Goal: Task Accomplishment & Management: Manage account settings

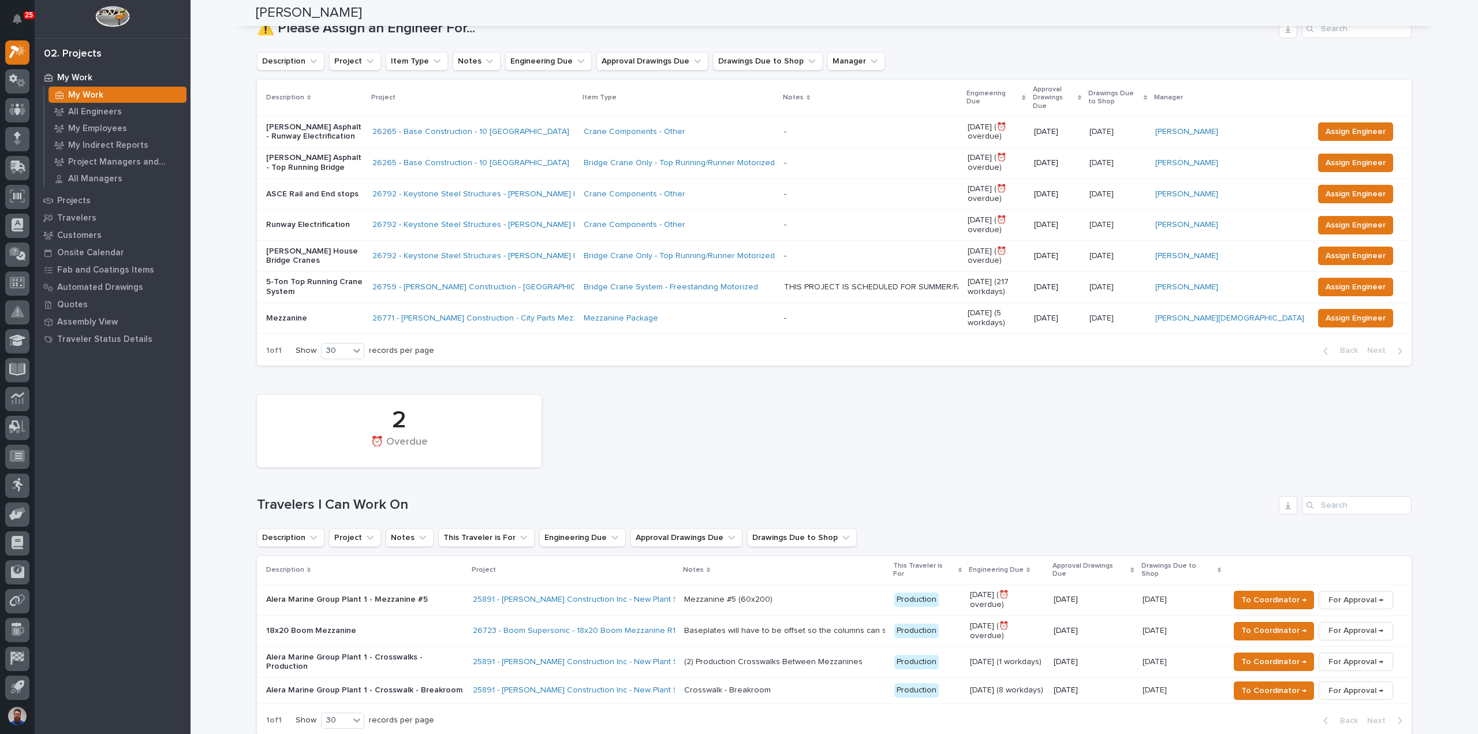
scroll to position [154, 0]
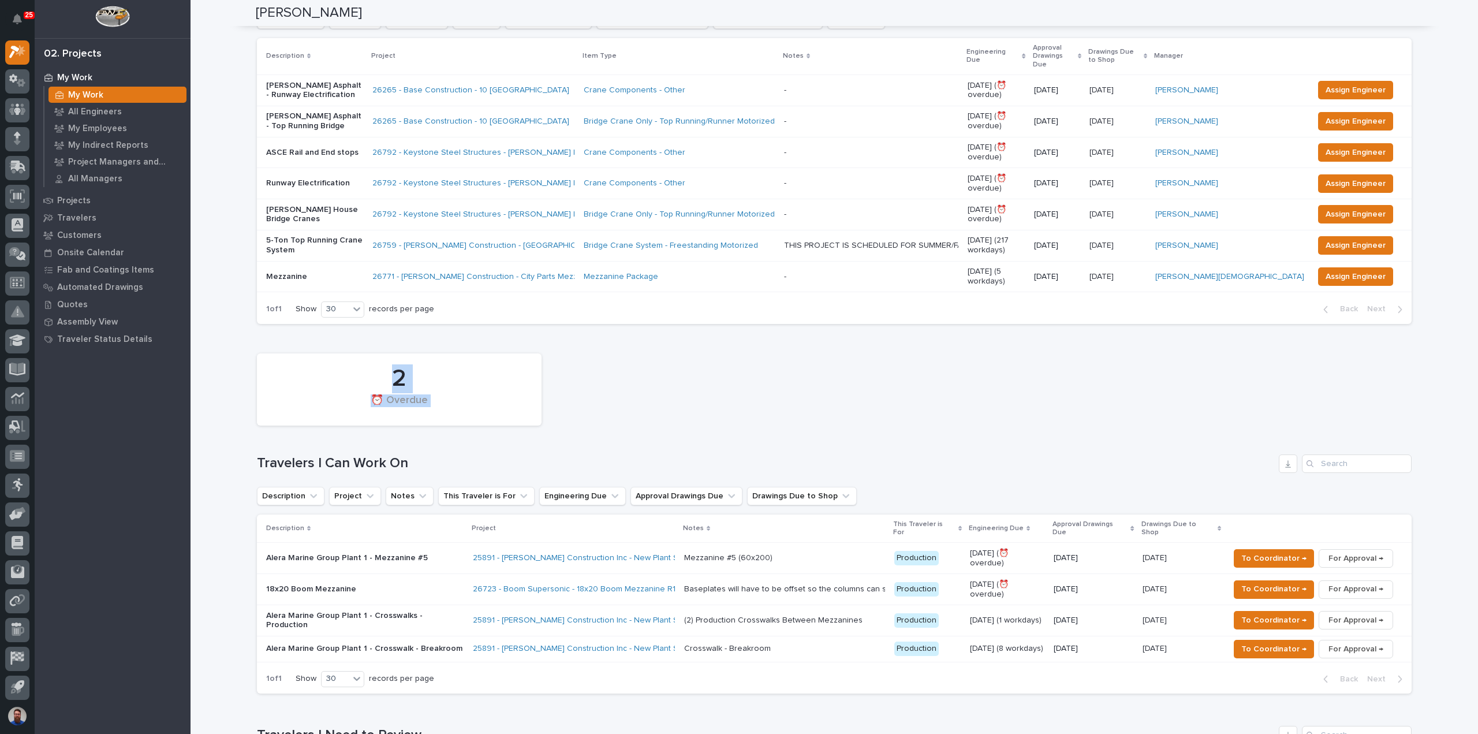
drag, startPoint x: 244, startPoint y: 432, endPoint x: 461, endPoint y: 410, distance: 218.1
click at [459, 409] on div "2 ⏰ Overdue" at bounding box center [834, 389] width 1166 height 84
drag, startPoint x: 448, startPoint y: 416, endPoint x: 252, endPoint y: 427, distance: 197.1
click at [257, 427] on div "2 ⏰ Overdue Travelers I Can Work On Description Project Notes This Traveler is …" at bounding box center [834, 520] width 1154 height 346
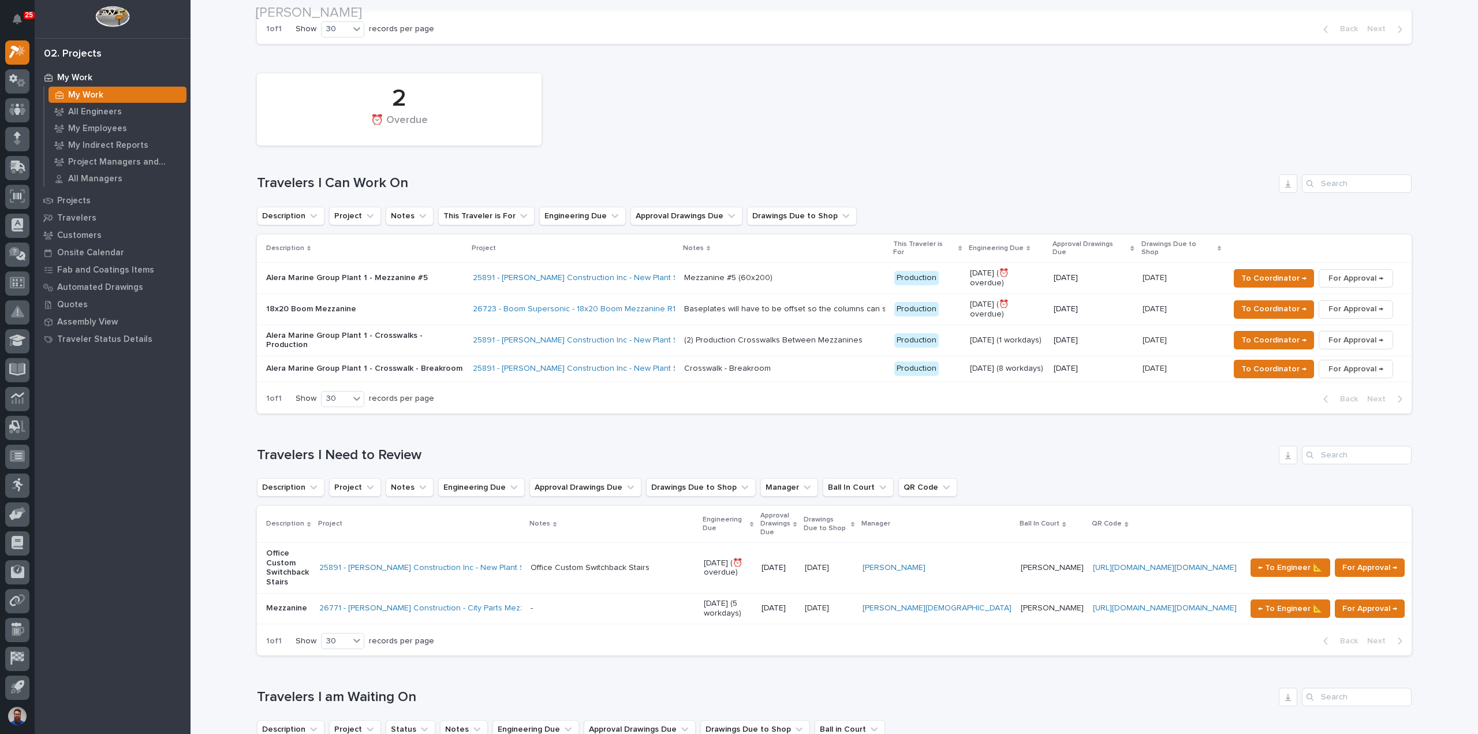
scroll to position [462, 0]
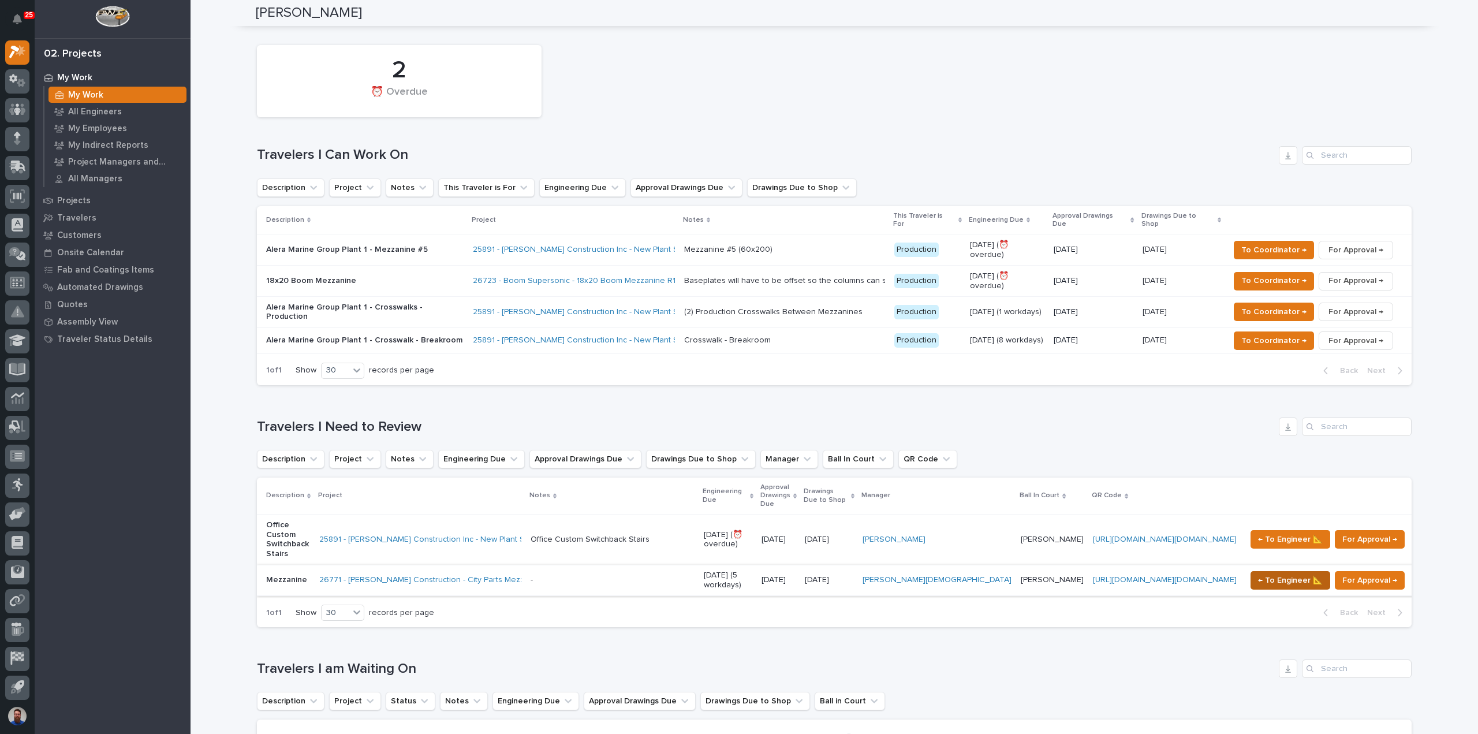
click at [1266, 573] on span "← To Engineer 📐" at bounding box center [1290, 580] width 65 height 14
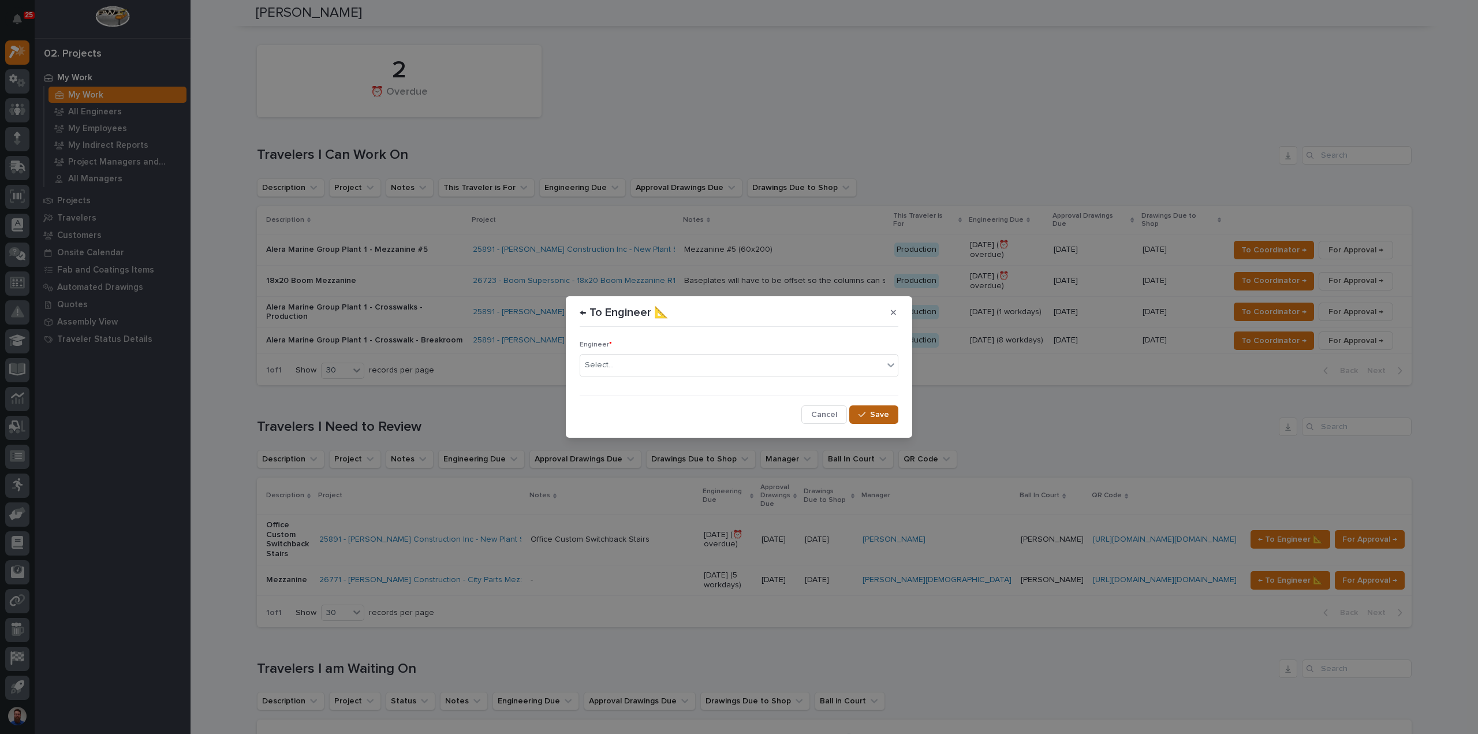
click at [880, 417] on span "Save" at bounding box center [879, 414] width 19 height 10
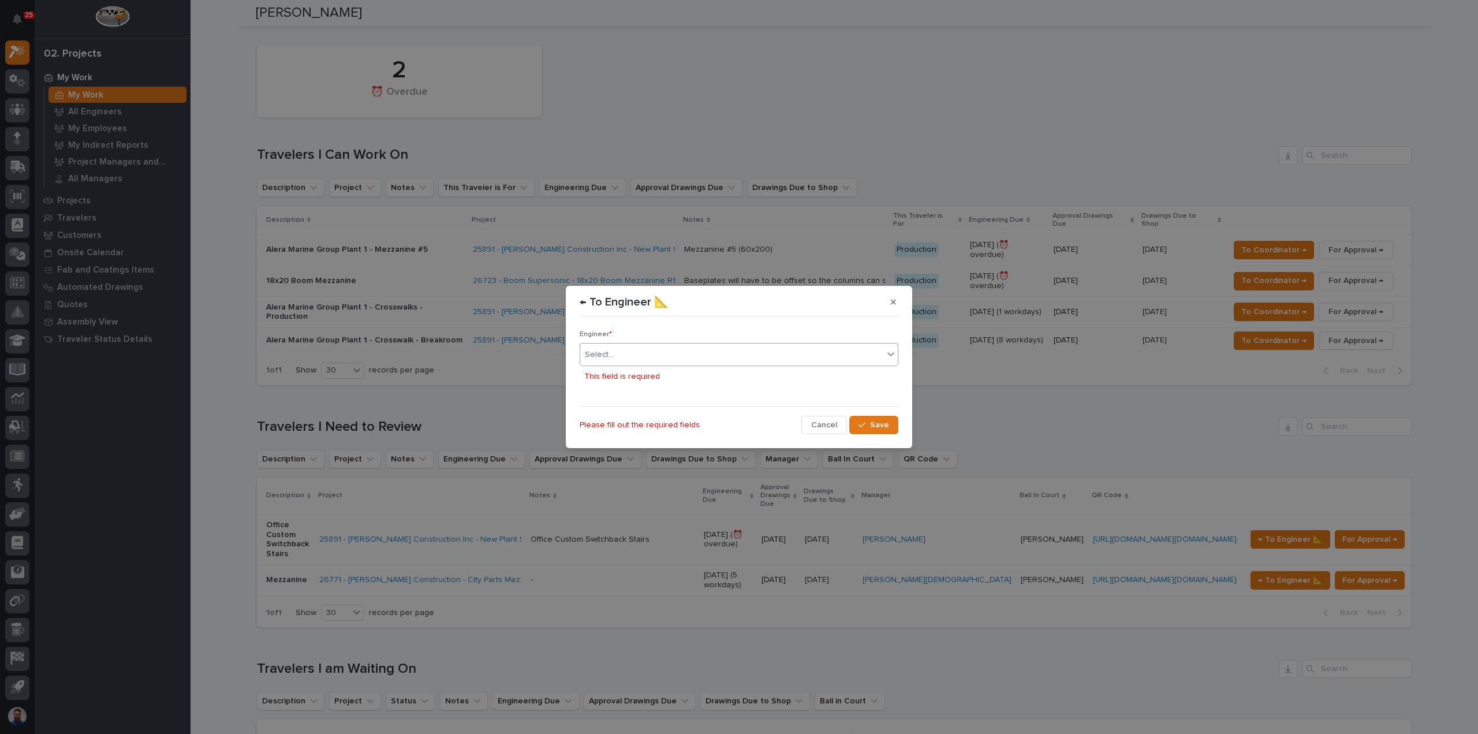
click at [879, 359] on div "Select..." at bounding box center [731, 354] width 303 height 19
type input "***"
click at [725, 379] on div "[PERSON_NAME]" at bounding box center [738, 377] width 317 height 20
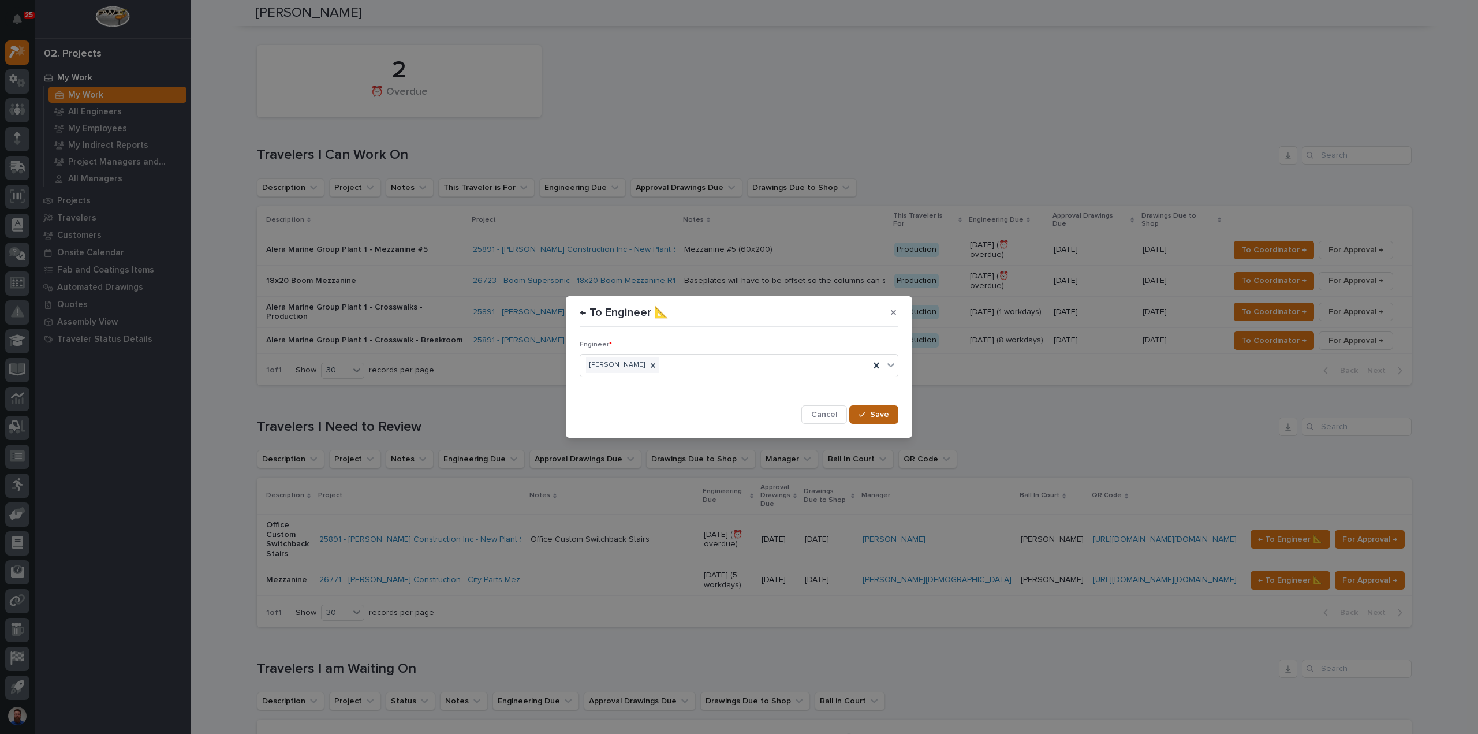
click at [872, 416] on span "Save" at bounding box center [879, 414] width 19 height 10
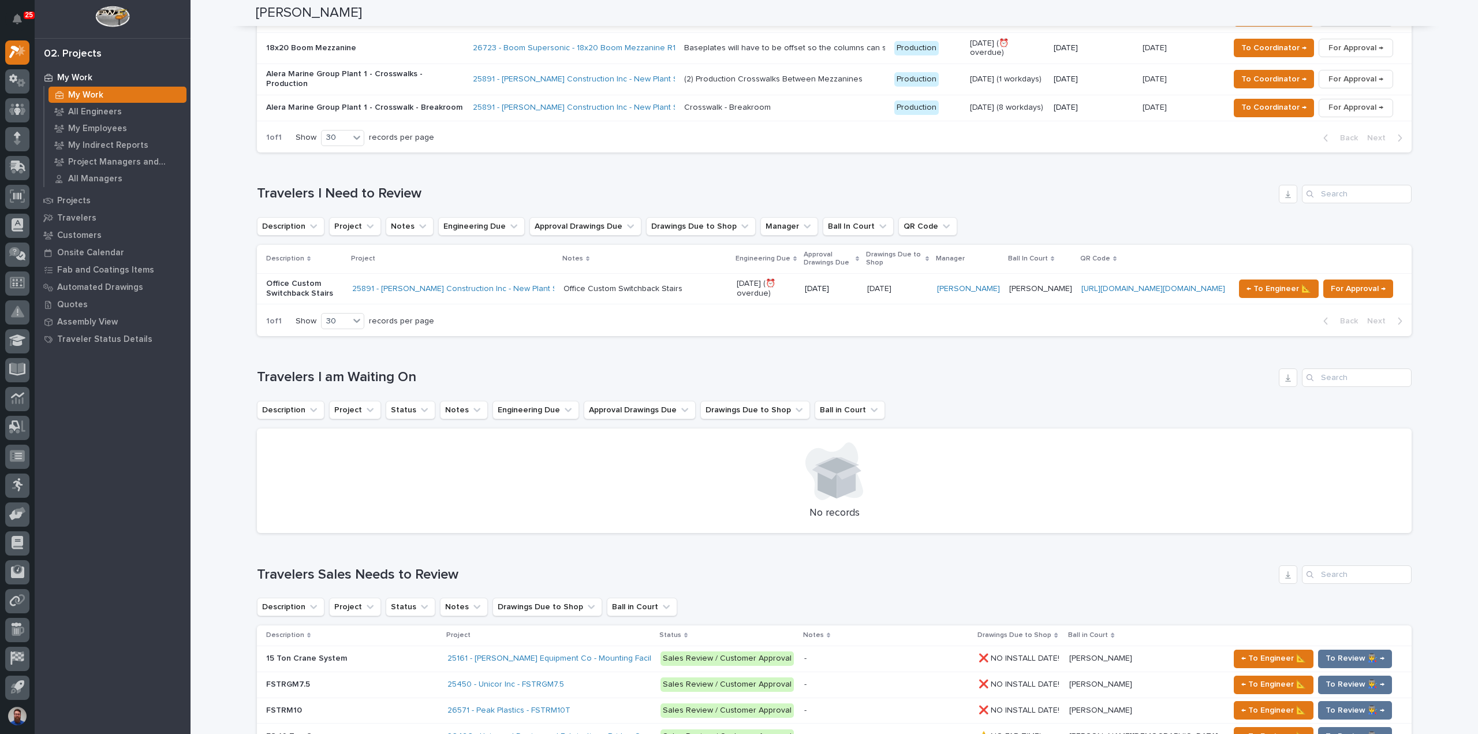
scroll to position [846, 0]
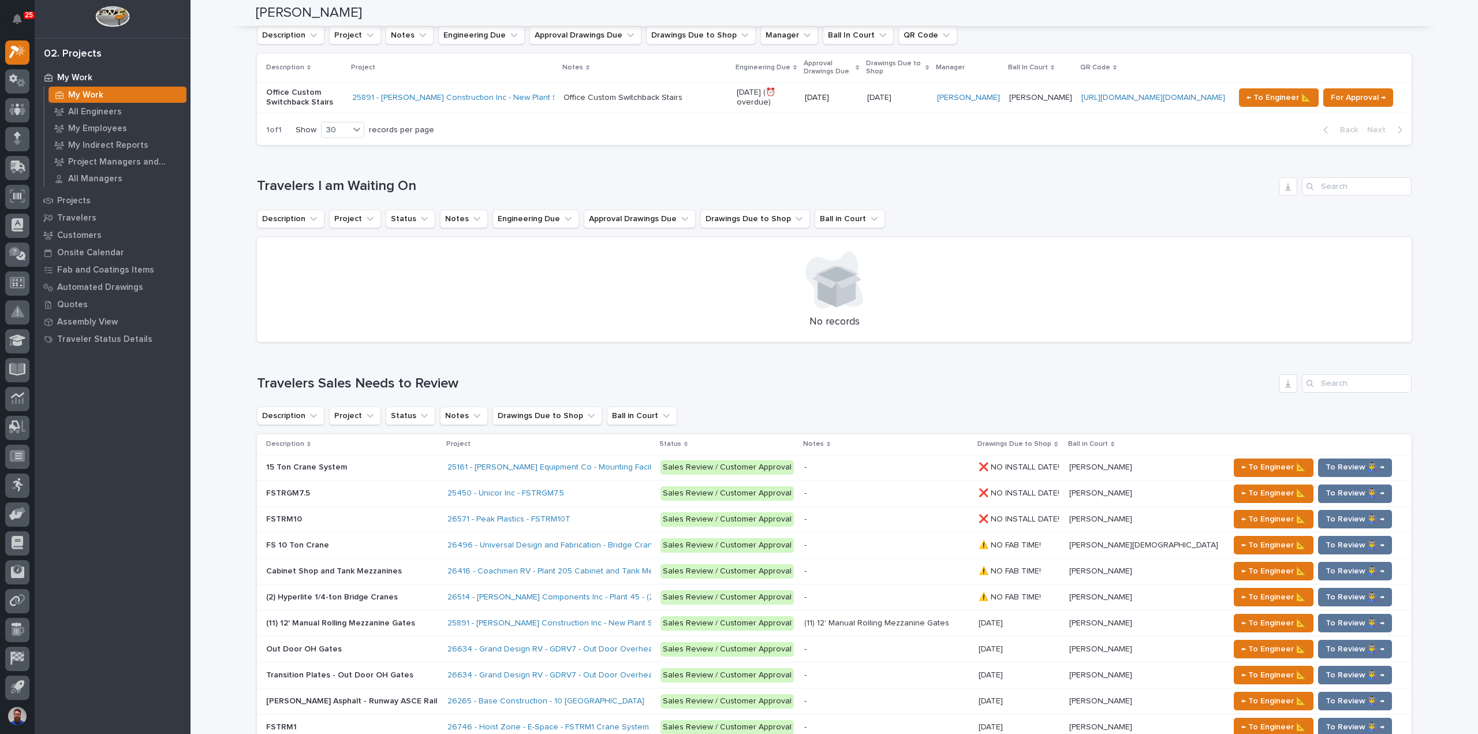
click at [229, 450] on div "Loading... Saving… Loading... Saving… Weston Hochstetler Weston Hochstetler Eng…" at bounding box center [833, 444] width 1287 height 2579
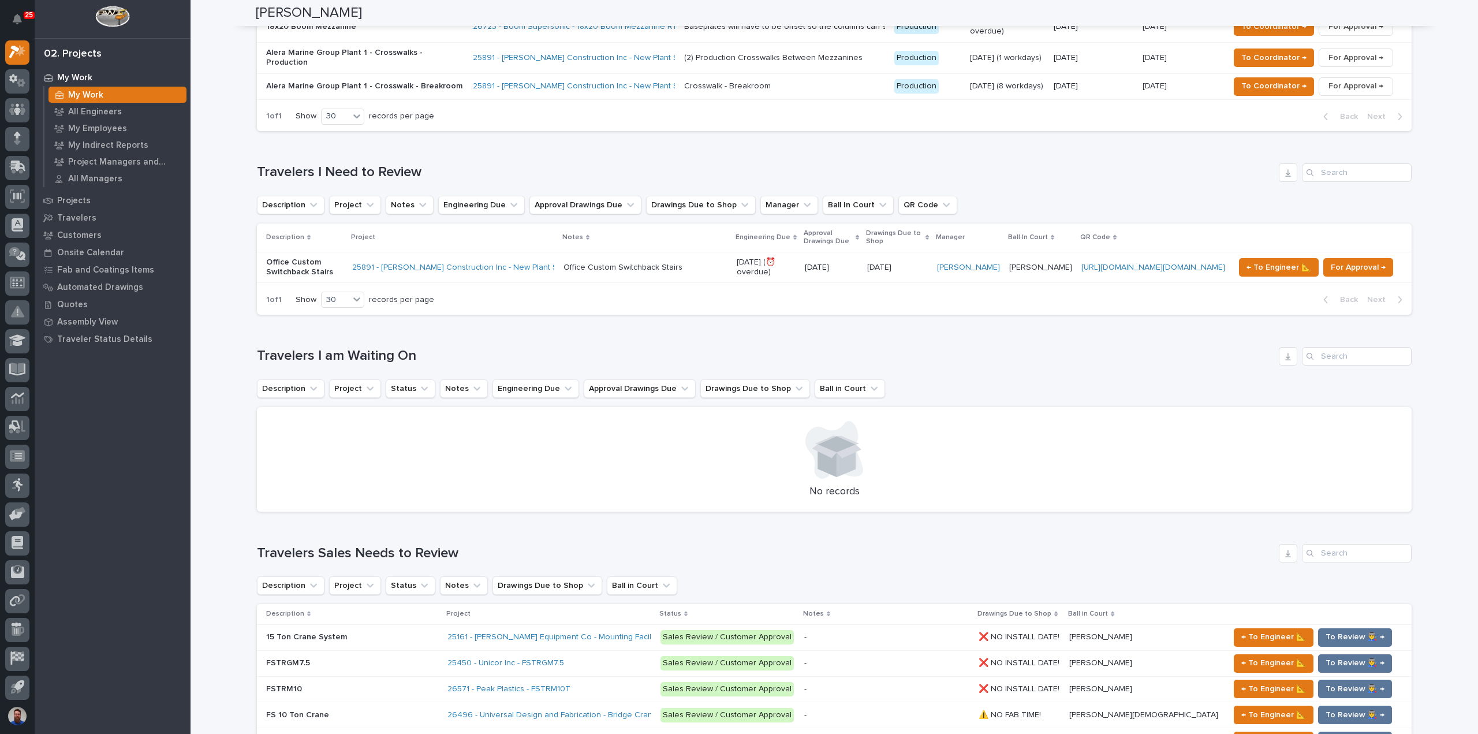
scroll to position [539, 0]
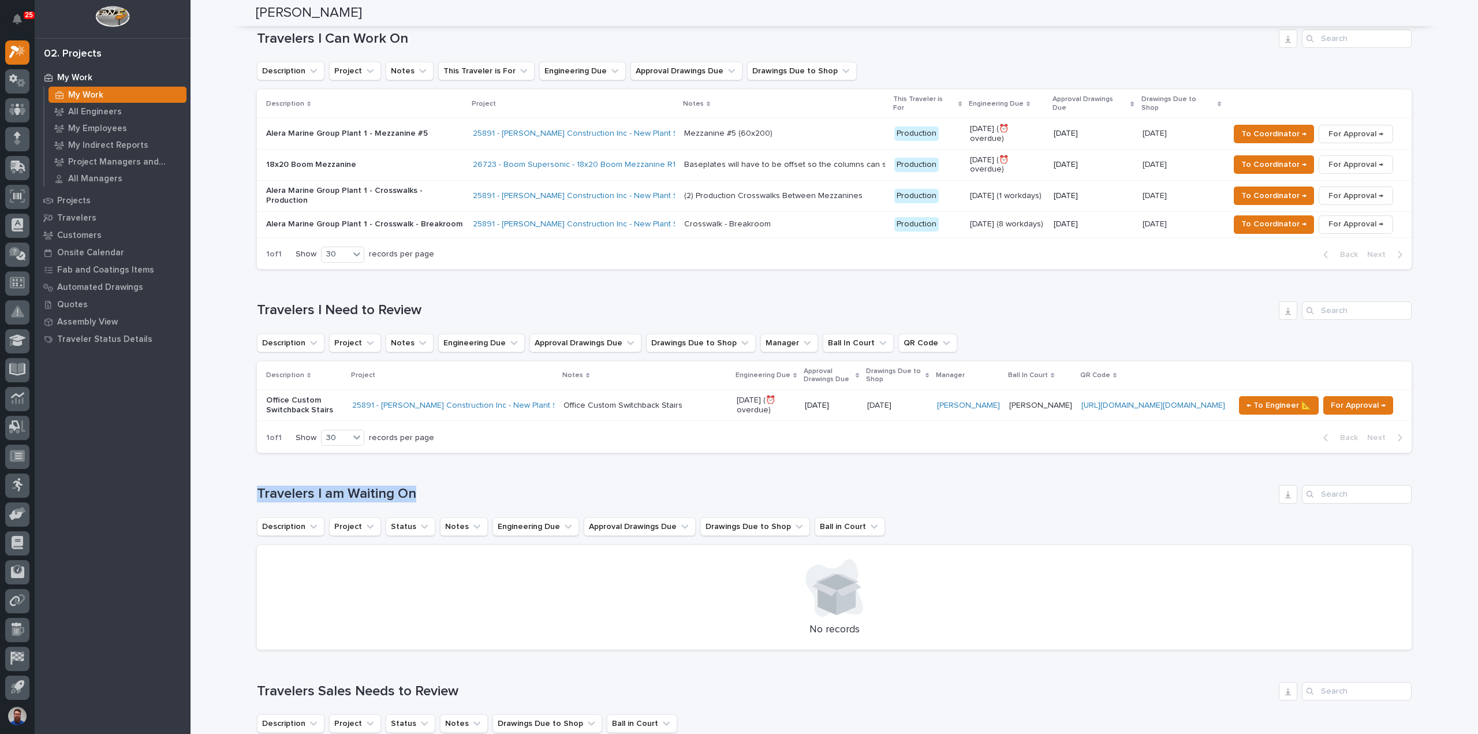
drag, startPoint x: 432, startPoint y: 466, endPoint x: 214, endPoint y: 455, distance: 217.9
drag, startPoint x: 343, startPoint y: 468, endPoint x: 440, endPoint y: 473, distance: 96.5
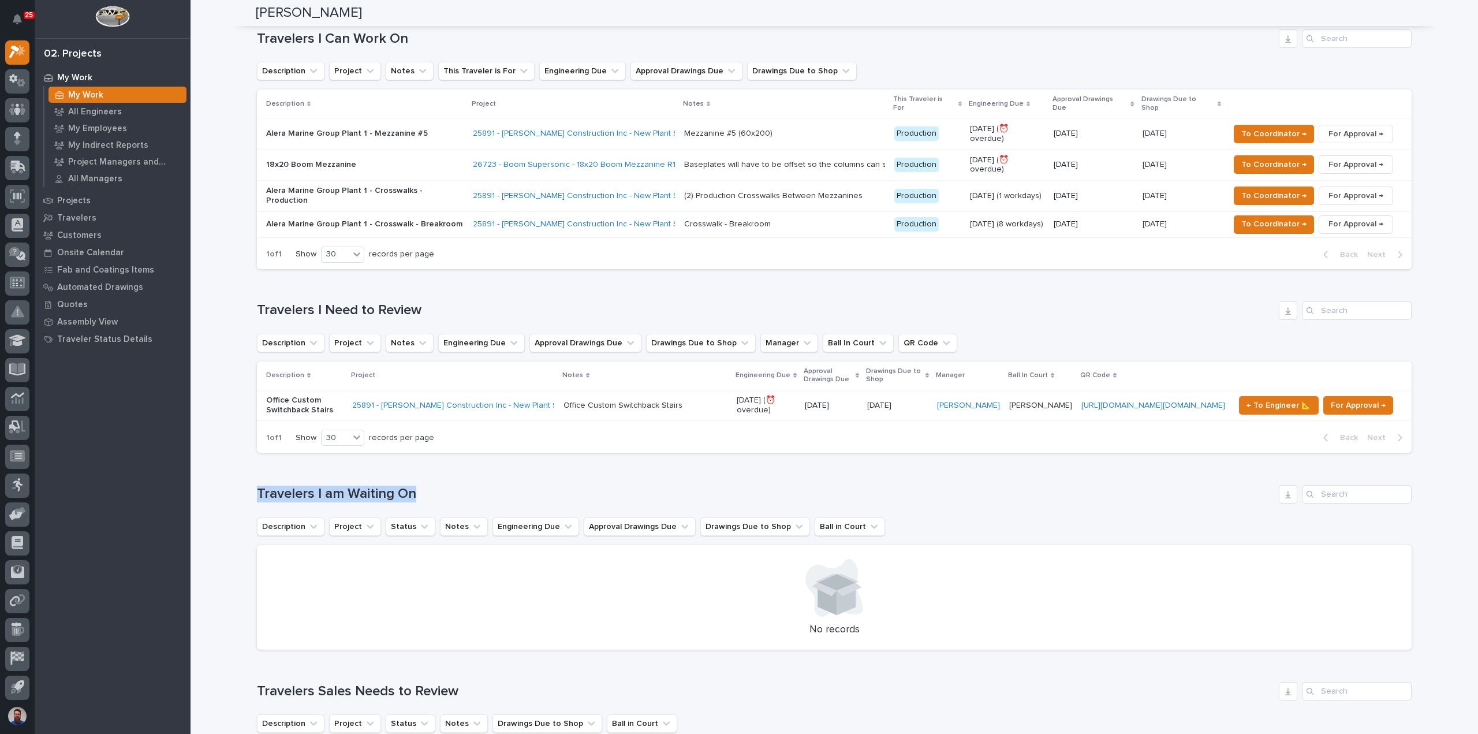
click at [440, 485] on h1 "Travelers I am Waiting On" at bounding box center [765, 493] width 1017 height 17
drag, startPoint x: 447, startPoint y: 287, endPoint x: 235, endPoint y: 276, distance: 212.1
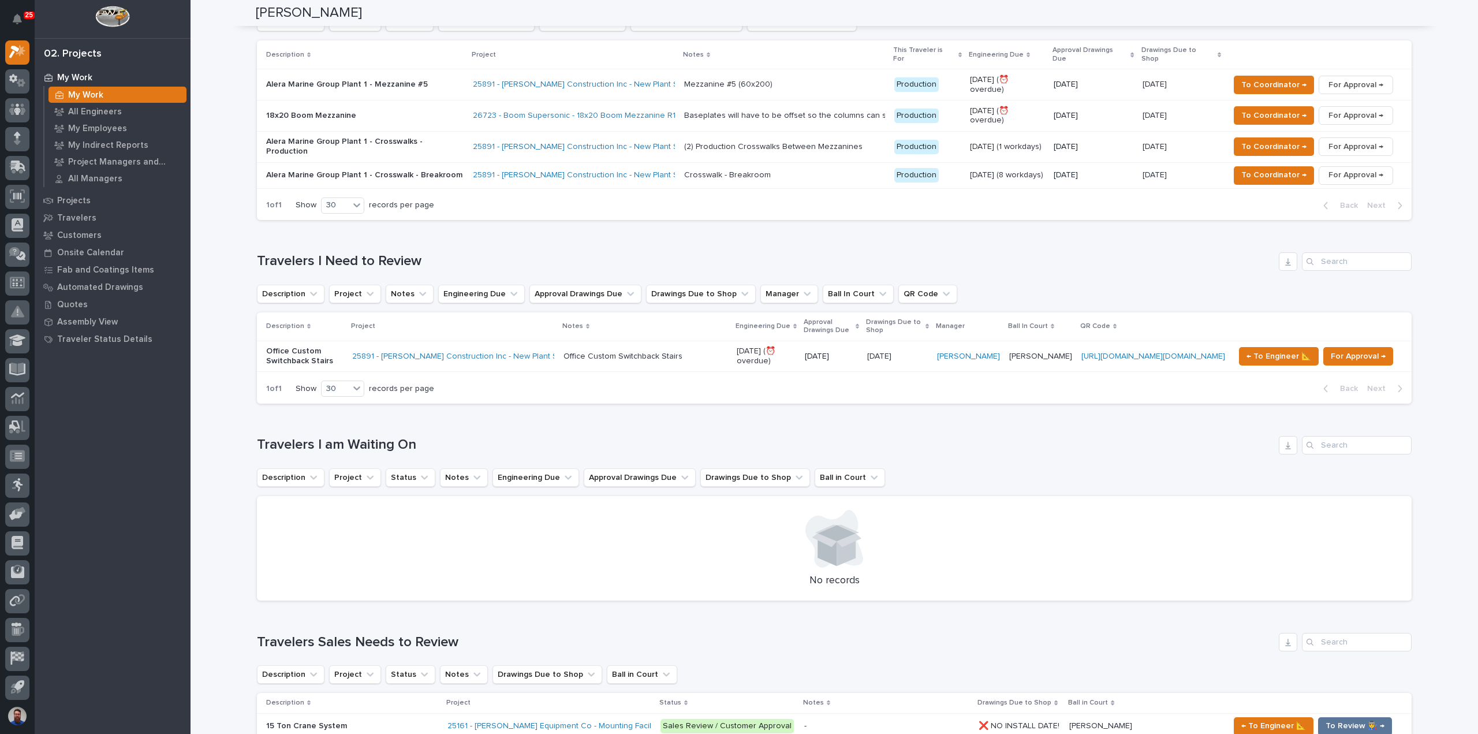
scroll to position [600, 0]
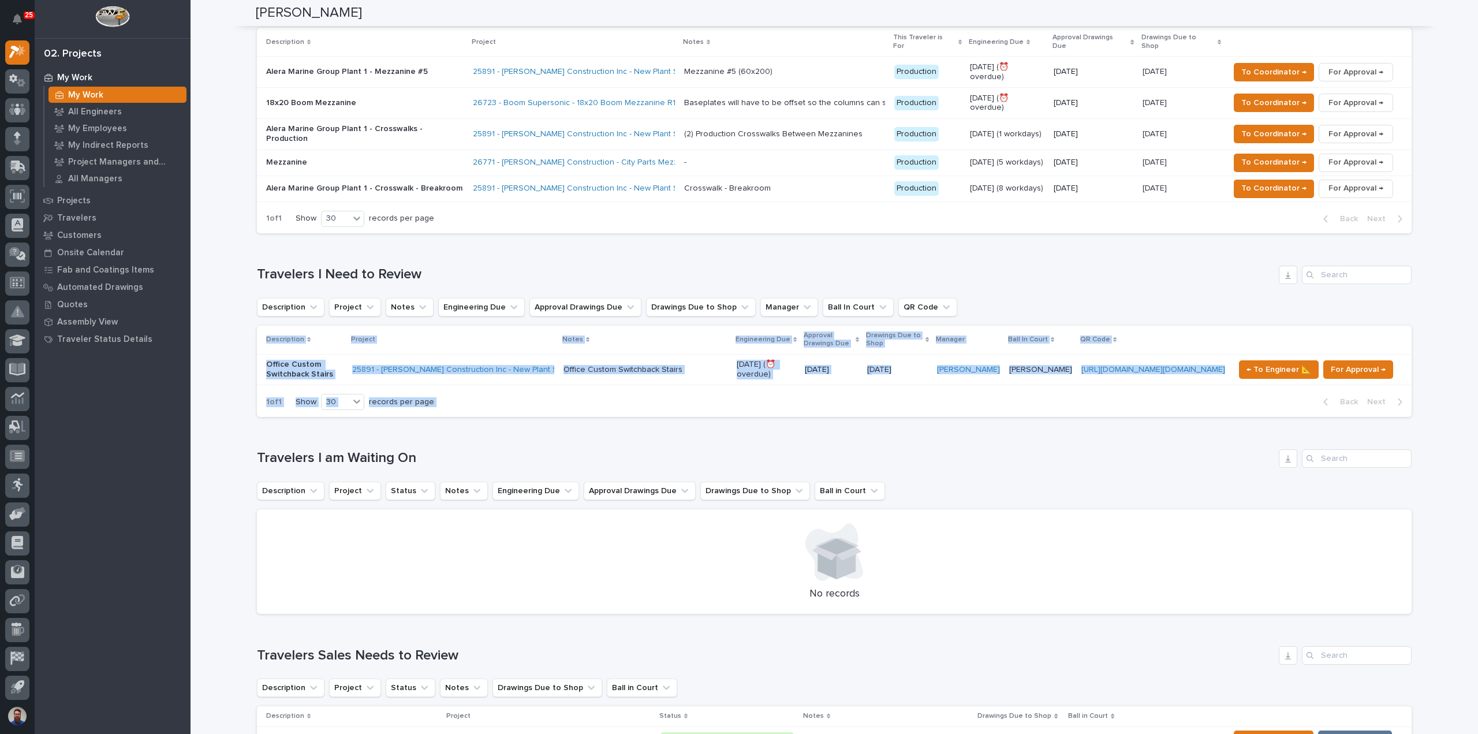
drag, startPoint x: 253, startPoint y: 276, endPoint x: 193, endPoint y: 406, distance: 142.6
click at [193, 406] on div "Loading... Saving… Loading... Saving… Weston Hochstetler Weston Hochstetler Eng…" at bounding box center [833, 703] width 1287 height 2605
click at [191, 401] on div "Loading... Saving… Loading... Saving… Weston Hochstetler Weston Hochstetler Eng…" at bounding box center [833, 703] width 1287 height 2605
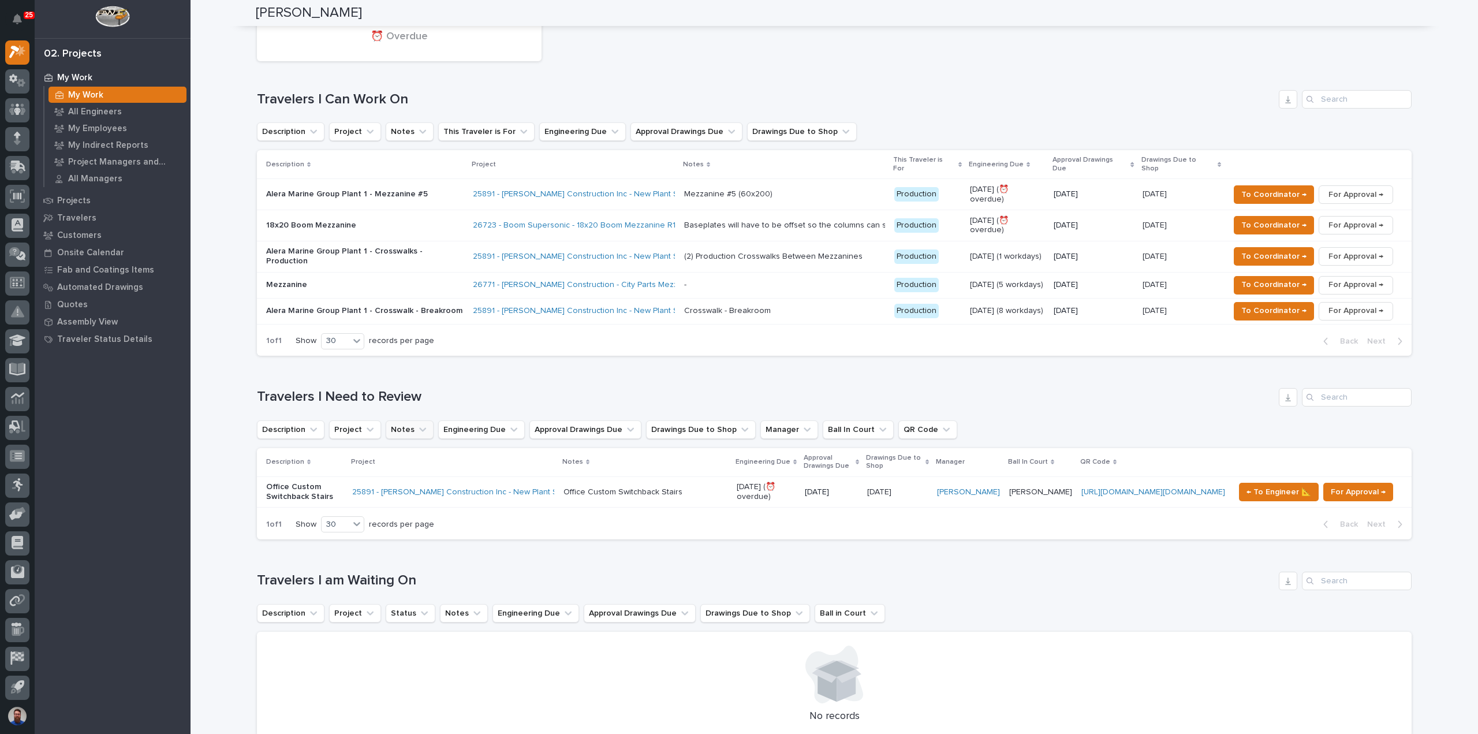
scroll to position [447, 0]
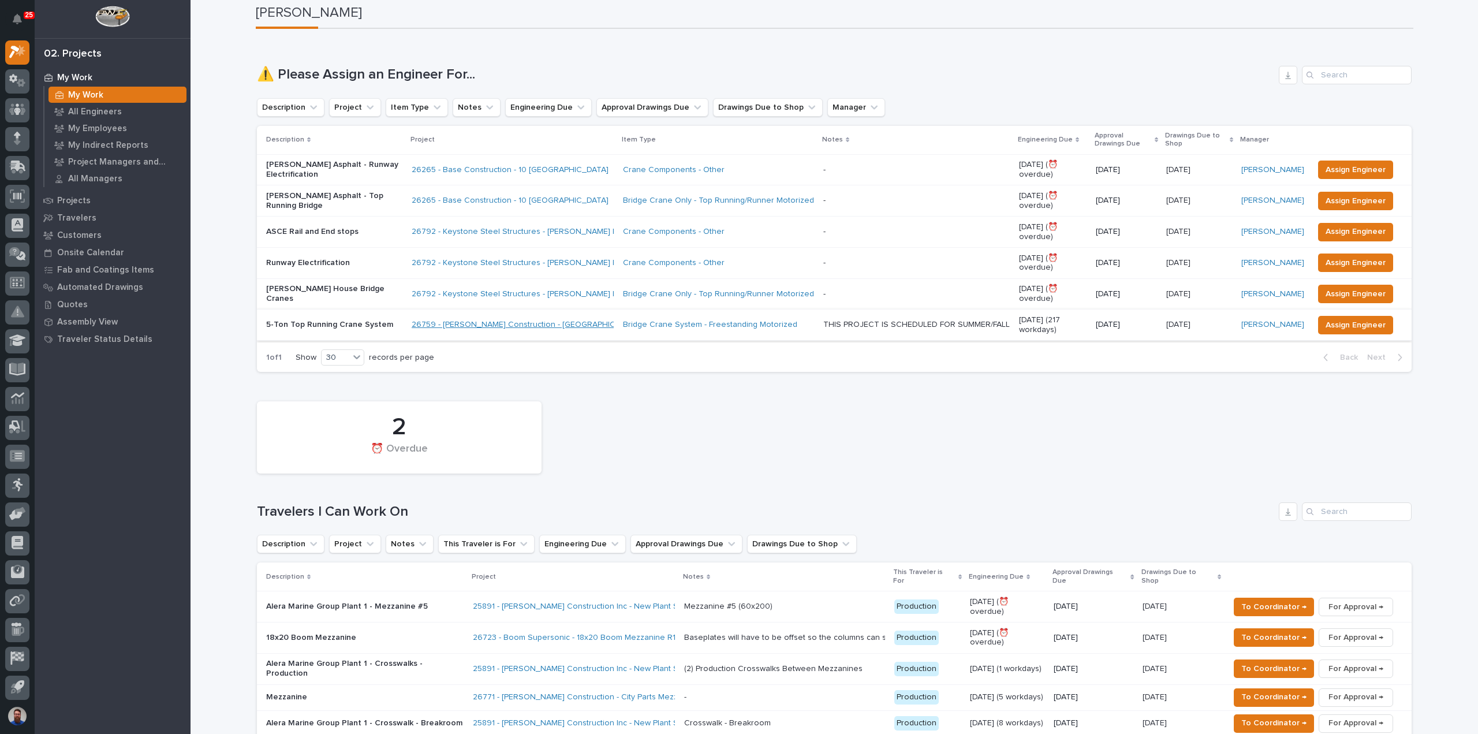
scroll to position [62, 0]
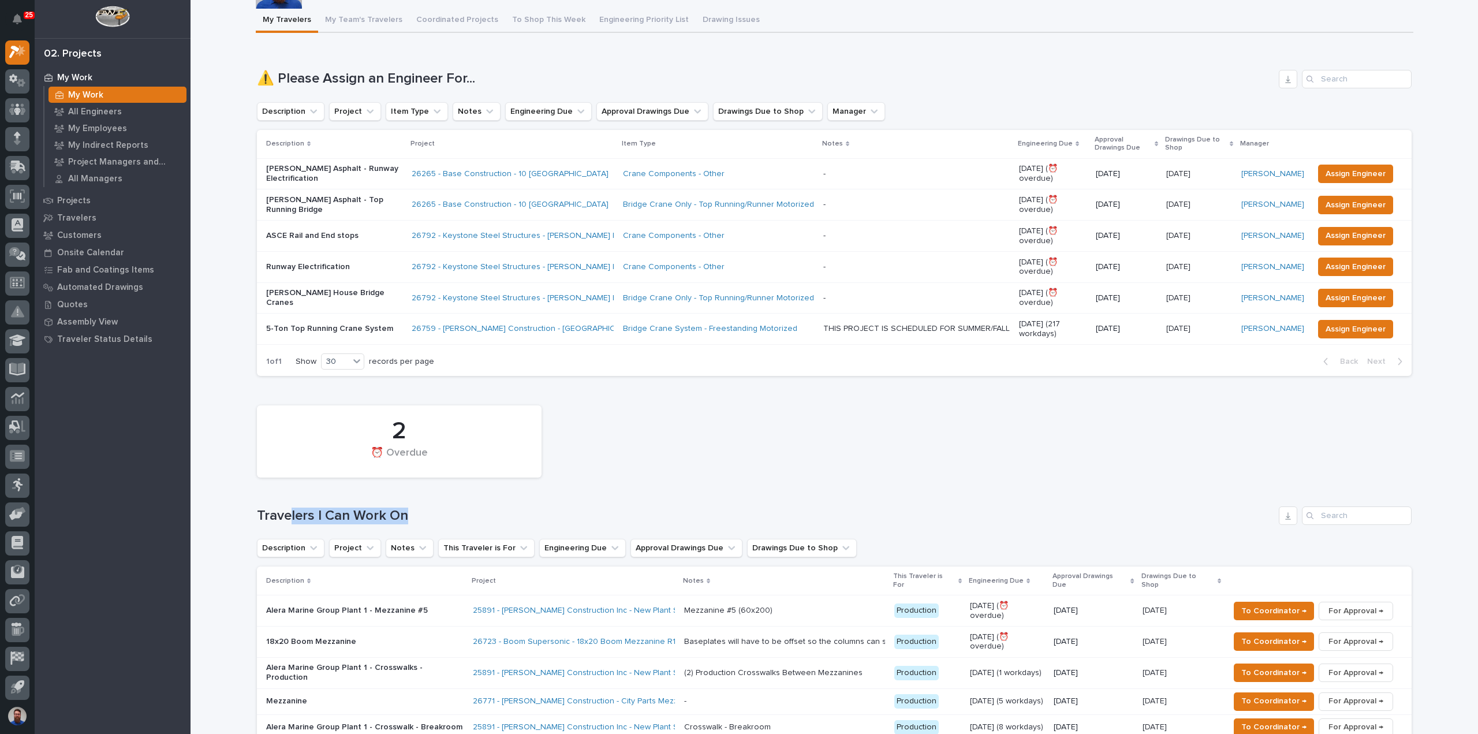
drag, startPoint x: 357, startPoint y: 513, endPoint x: 261, endPoint y: 513, distance: 95.8
click at [261, 513] on h1 "Travelers I Can Work On" at bounding box center [765, 515] width 1017 height 17
drag, startPoint x: 397, startPoint y: 495, endPoint x: 497, endPoint y: 500, distance: 100.0
click at [497, 500] on div "2 ⏰ Overdue Travelers I Can Work On Description Project Notes This Traveler is …" at bounding box center [834, 585] width 1154 height 372
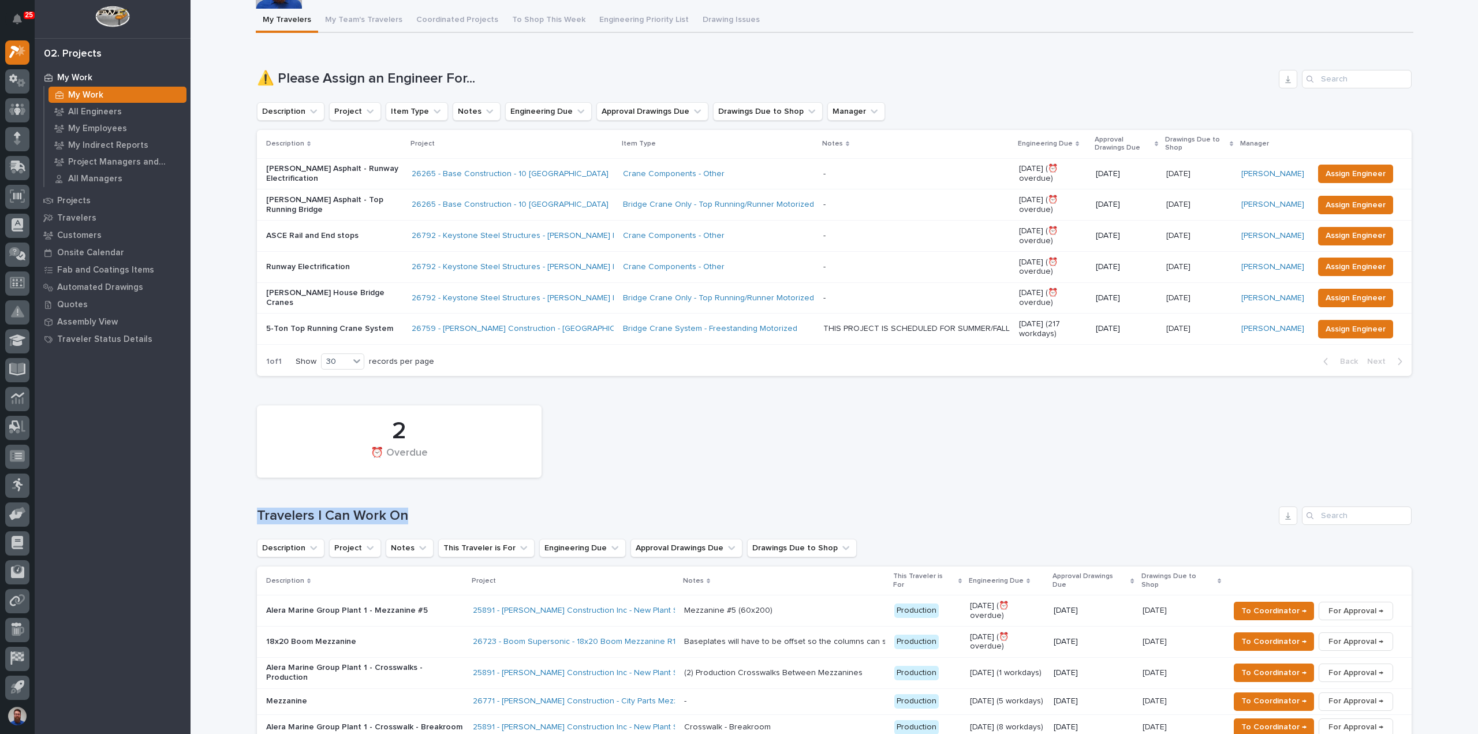
click at [497, 500] on div "2 ⏰ Overdue Travelers I Can Work On Description Project Notes This Traveler is …" at bounding box center [834, 585] width 1154 height 372
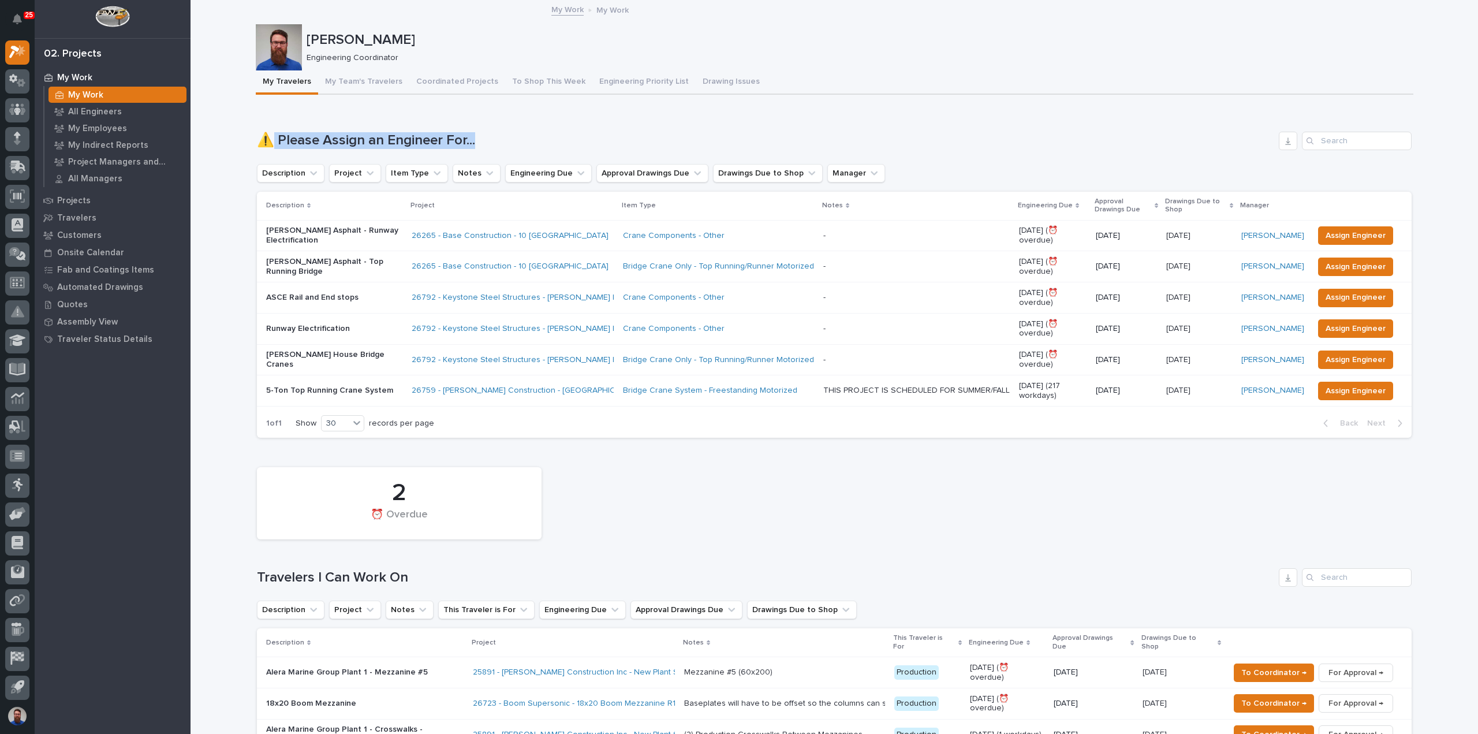
drag, startPoint x: 369, startPoint y: 130, endPoint x: 268, endPoint y: 126, distance: 101.7
click at [268, 126] on div "Loading... Saving… ⚠️ Please Assign an Engineer For... Description Project Item…" at bounding box center [834, 278] width 1154 height 339
click at [276, 151] on div "⚠️ Please Assign an Engineer For... Description Project Item Type Notes Enginee…" at bounding box center [834, 285] width 1154 height 307
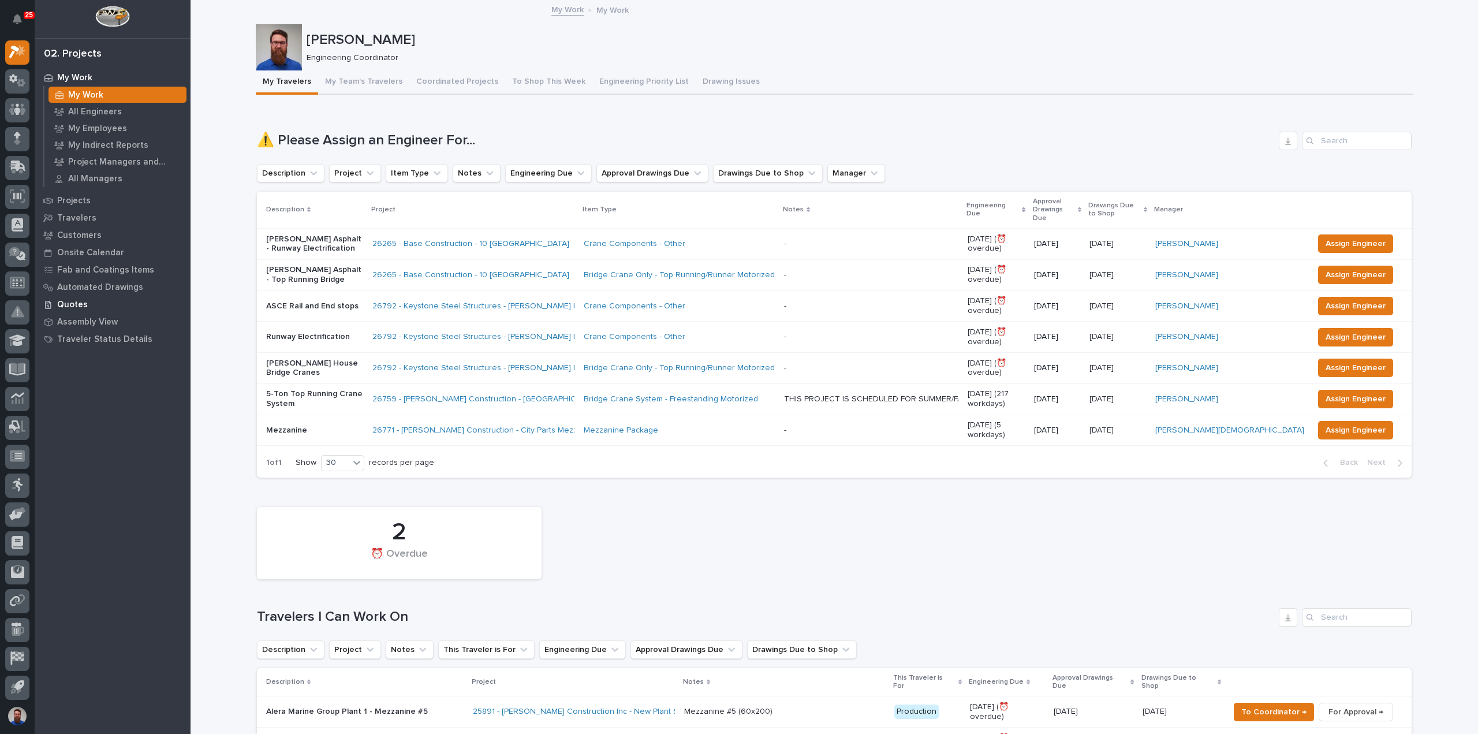
click at [69, 302] on p "Quotes" at bounding box center [72, 305] width 31 height 10
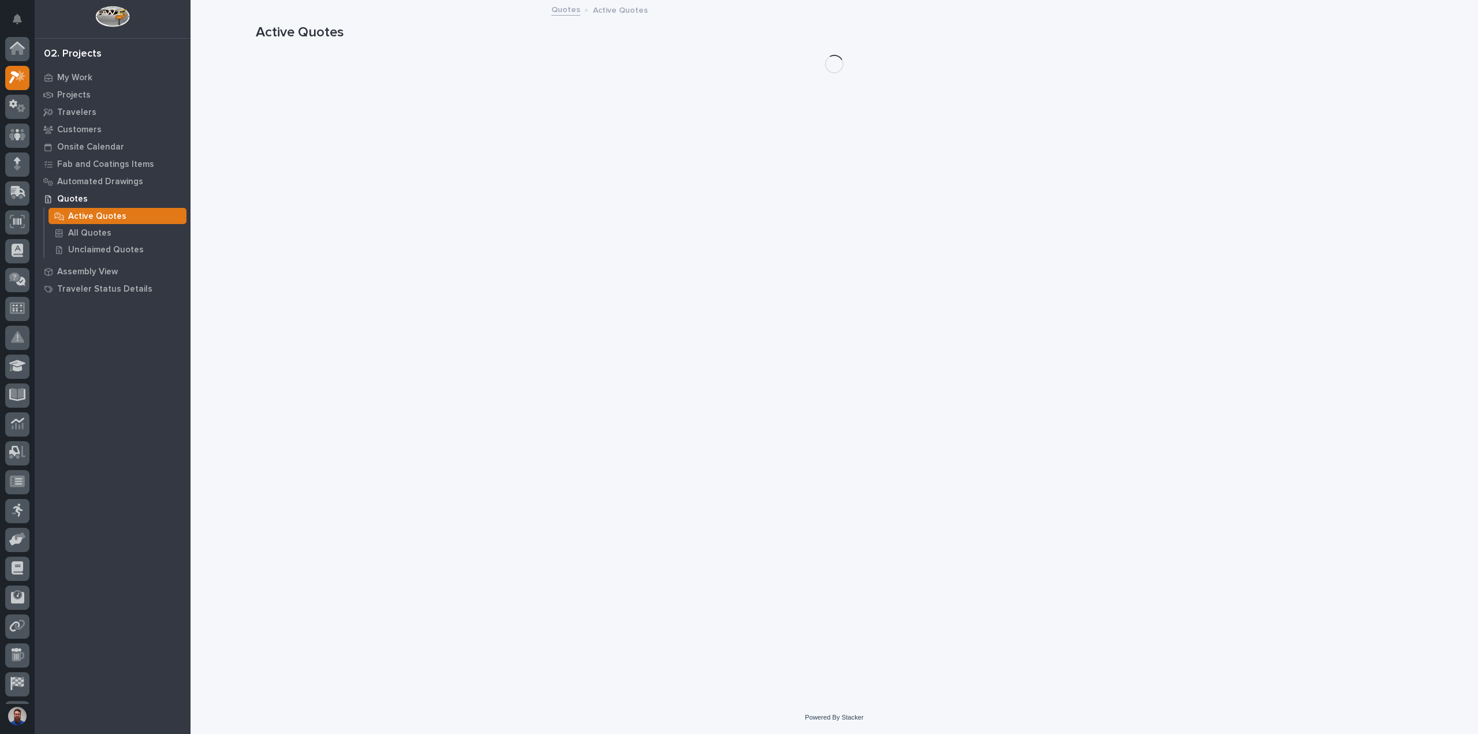
scroll to position [25, 0]
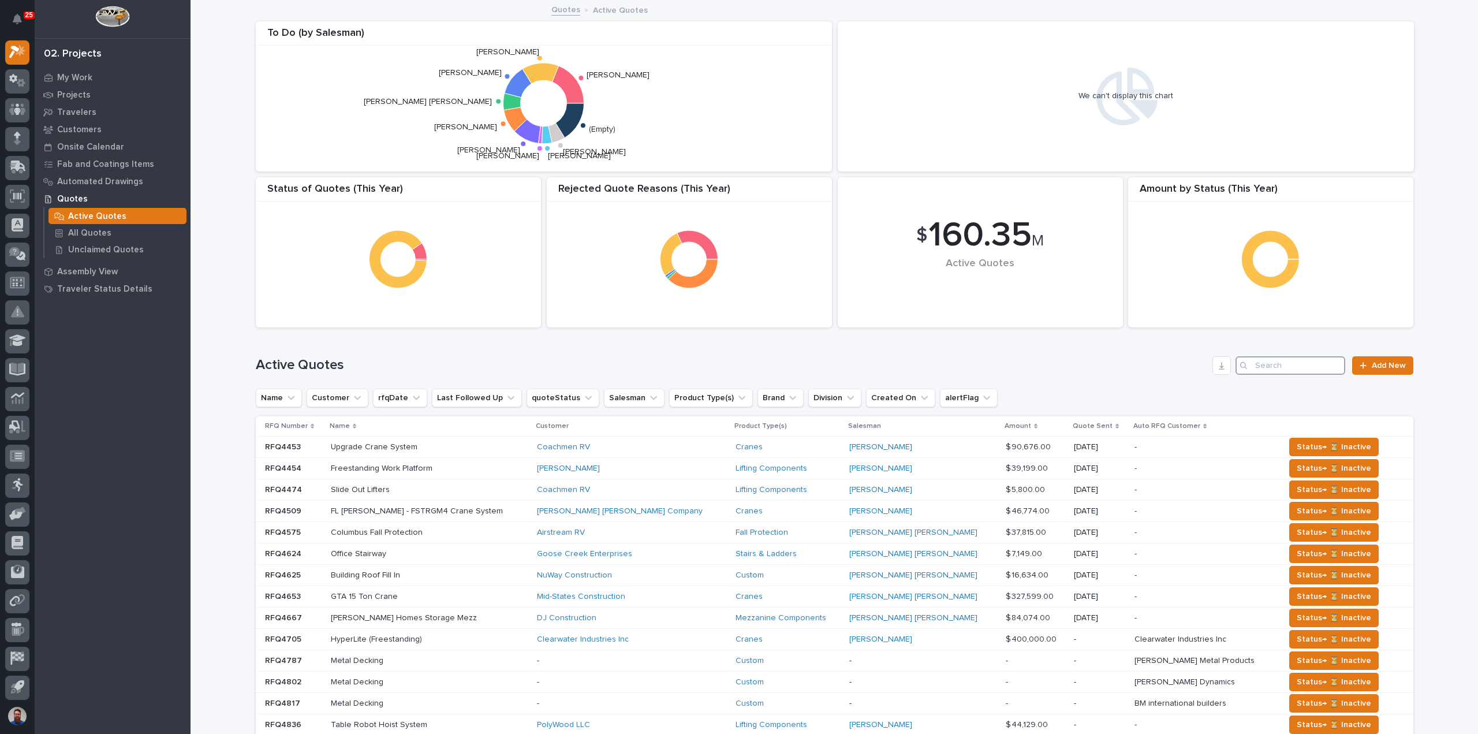
click at [1295, 367] on input "Search" at bounding box center [1290, 365] width 110 height 18
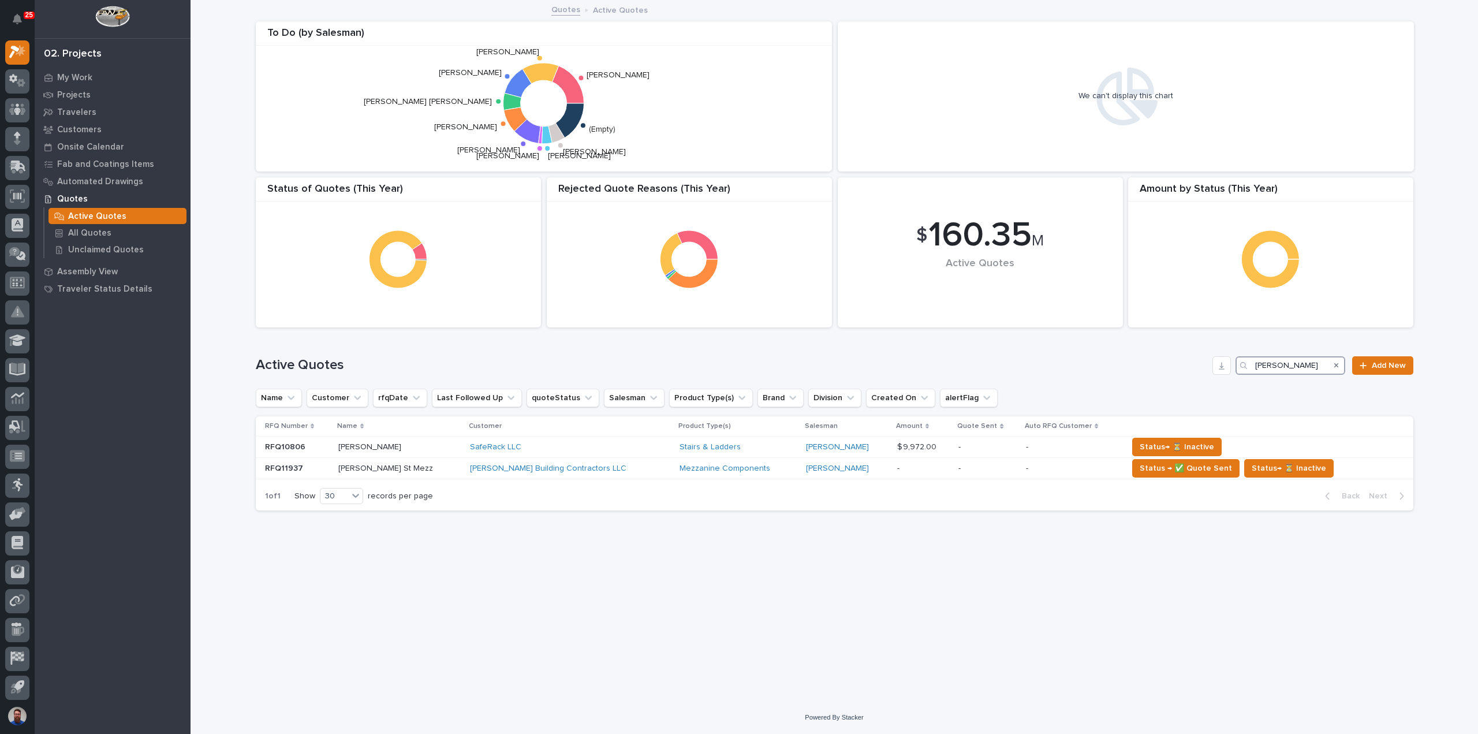
type input "[PERSON_NAME]"
click at [413, 469] on p at bounding box center [399, 469] width 122 height 10
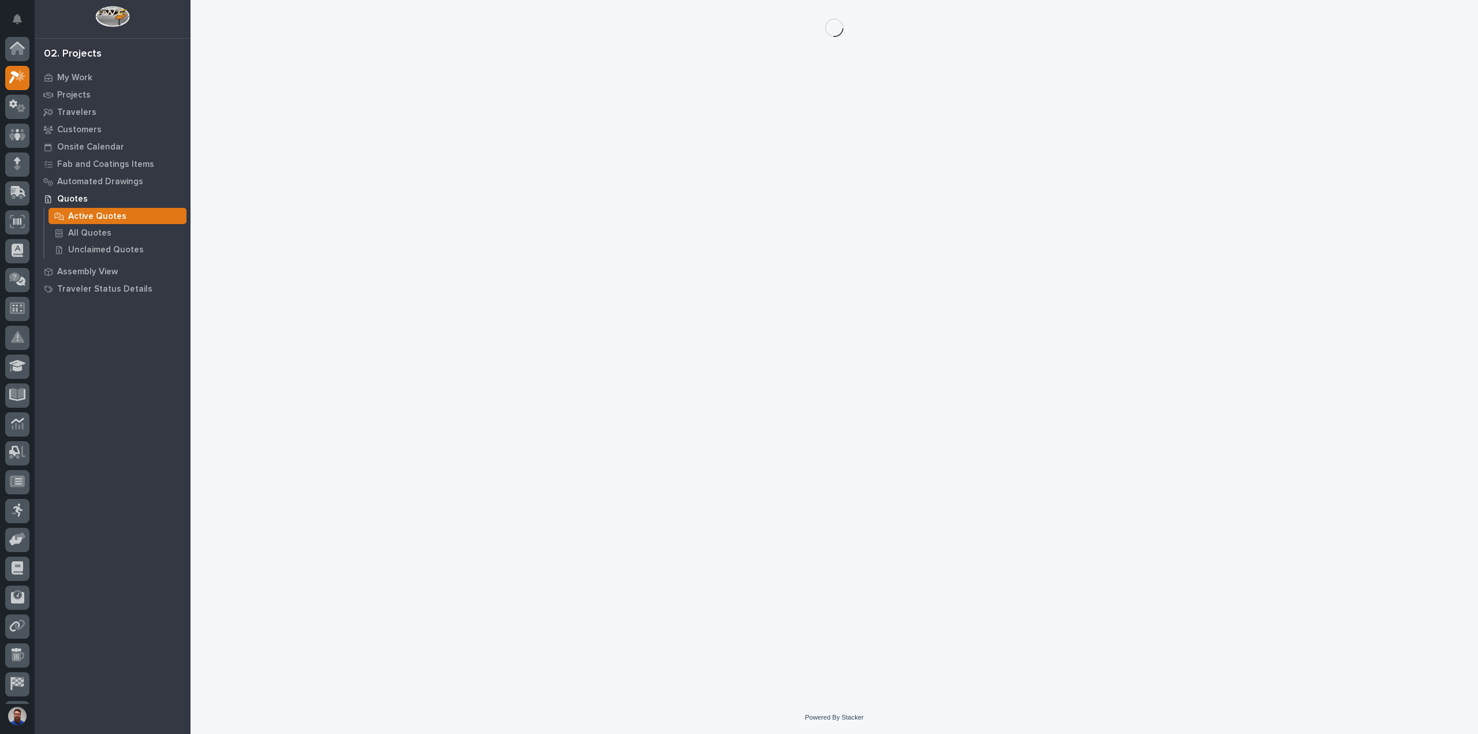
scroll to position [25, 0]
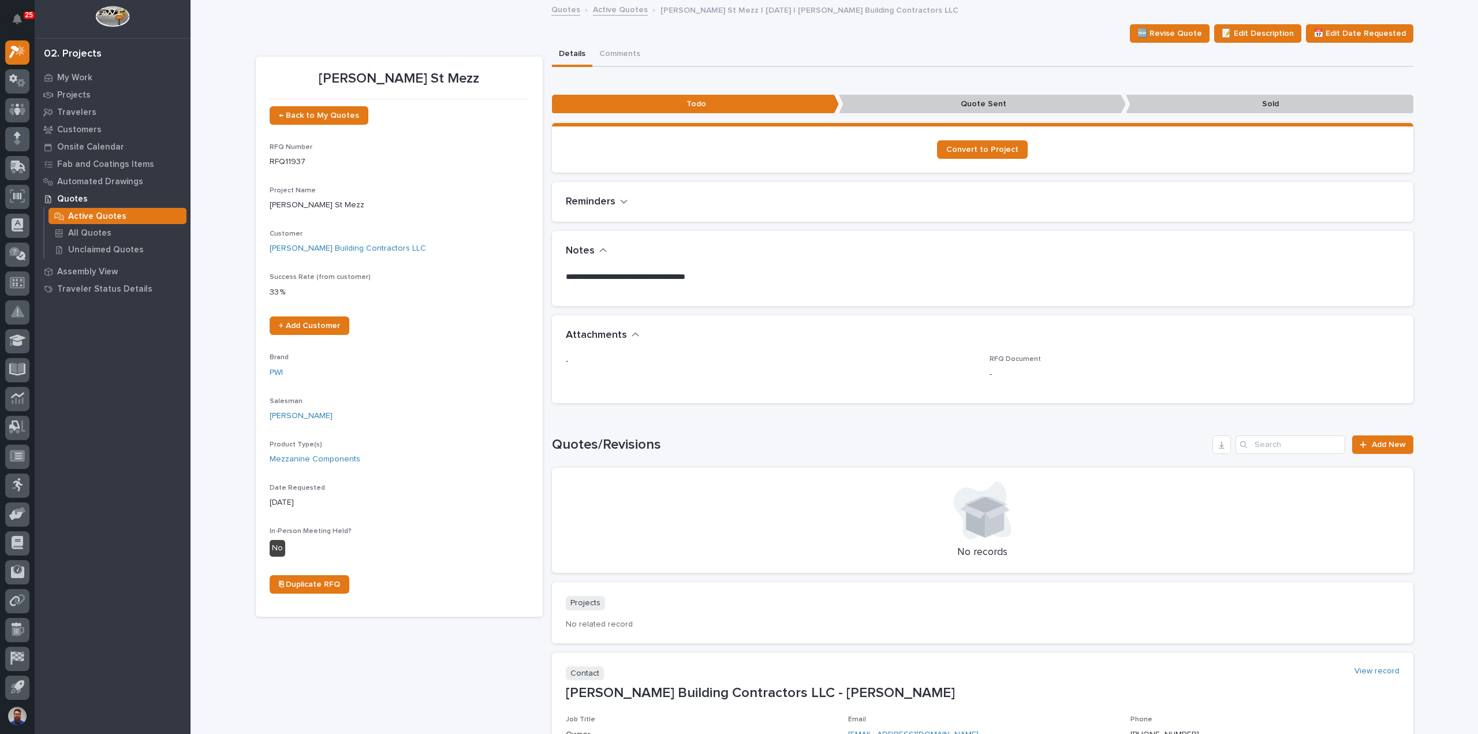
drag, startPoint x: 753, startPoint y: 272, endPoint x: 638, endPoint y: 283, distance: 115.4
click at [638, 283] on div "**********" at bounding box center [982, 281] width 833 height 21
click at [637, 284] on div "**********" at bounding box center [982, 281] width 833 height 21
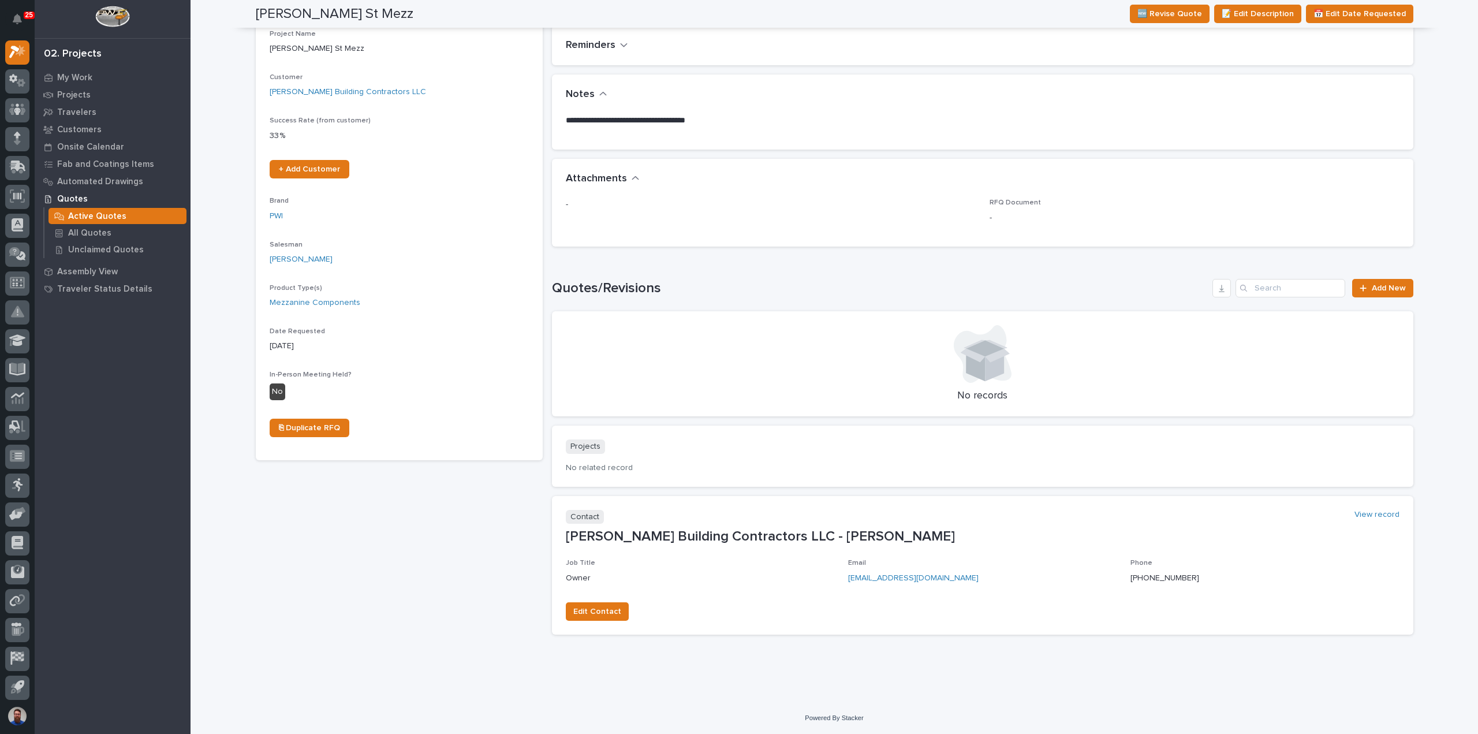
scroll to position [0, 0]
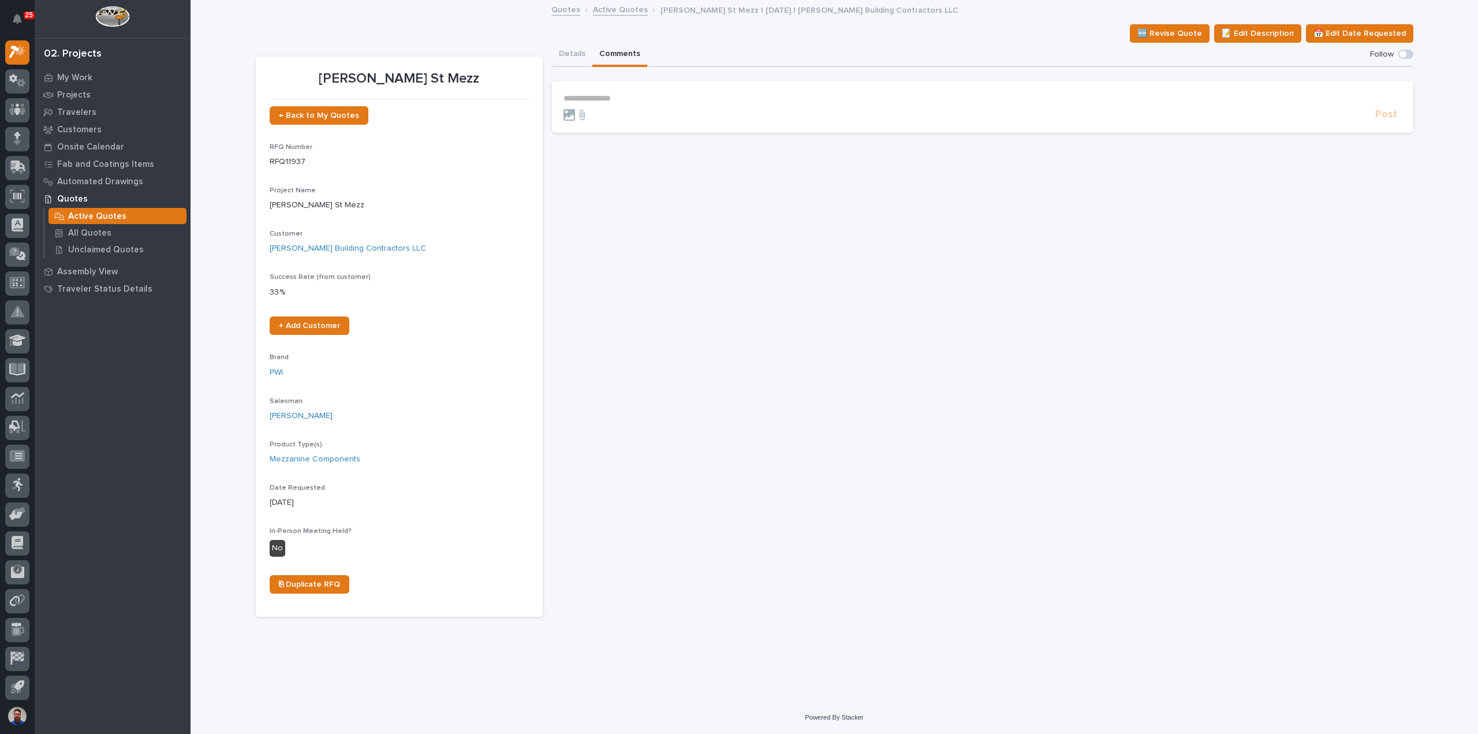
click at [623, 51] on button "Comments" at bounding box center [619, 55] width 55 height 24
